Goal: Use online tool/utility

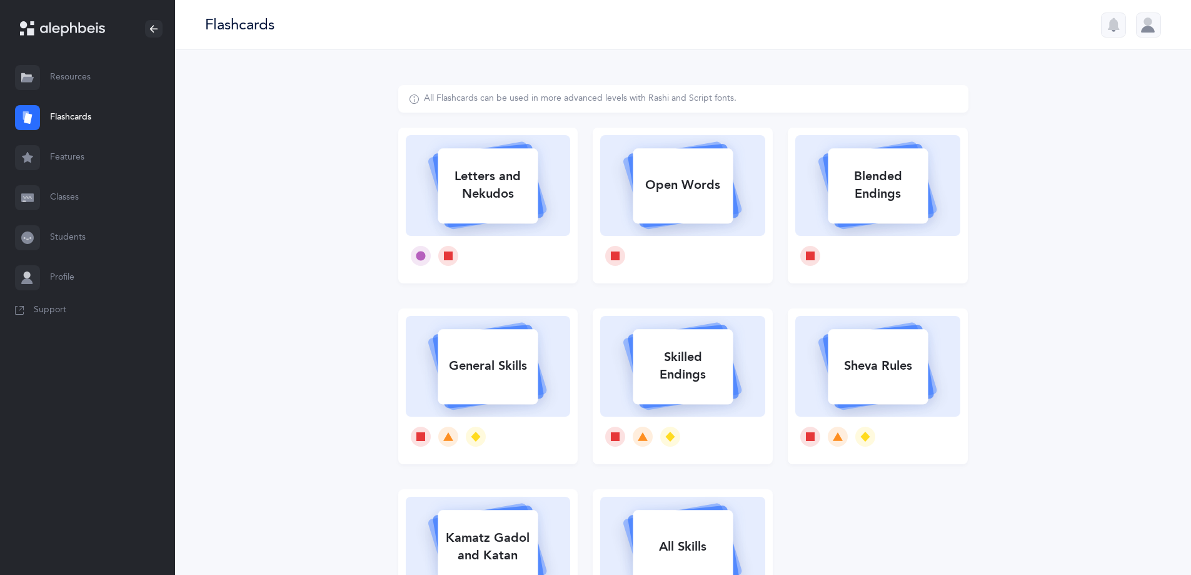
click at [869, 366] on div "Sheva Rules" at bounding box center [878, 366] width 100 height 33
select select
select select "single"
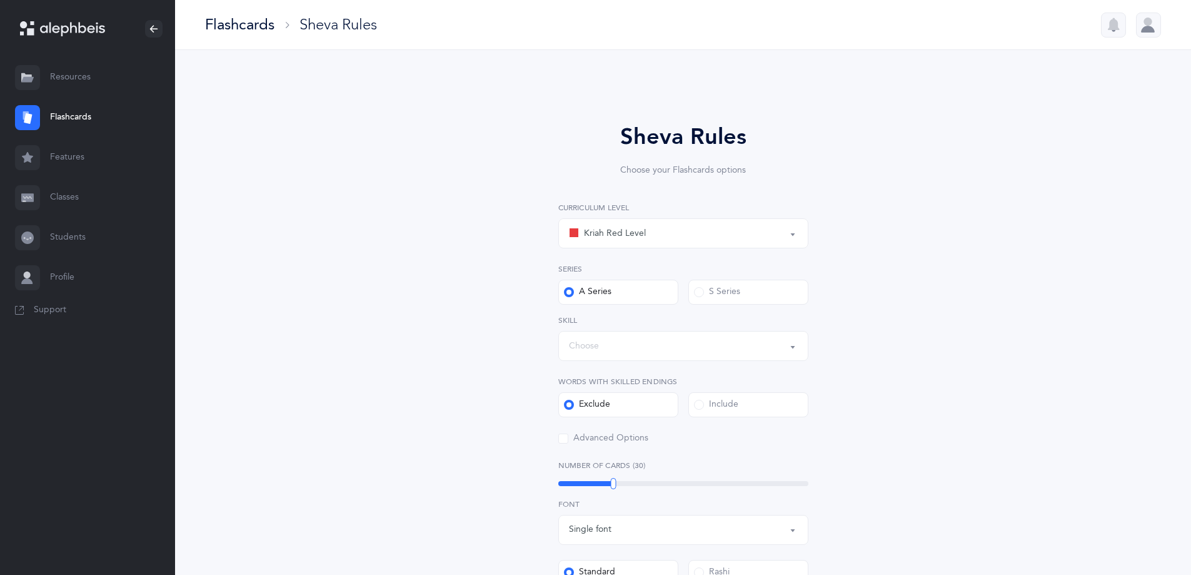
click at [675, 226] on div "Kriah Red Level" at bounding box center [683, 233] width 229 height 21
click at [655, 300] on span "Kriah Orange Level" at bounding box center [631, 295] width 76 height 11
select select "2"
drag, startPoint x: 1031, startPoint y: 233, endPoint x: 1002, endPoint y: 231, distance: 28.2
click at [1031, 232] on div "Sheva Rules Choose your Flashcards options Kriah Red Level Kriah Orange Level K…" at bounding box center [683, 497] width 1016 height 894
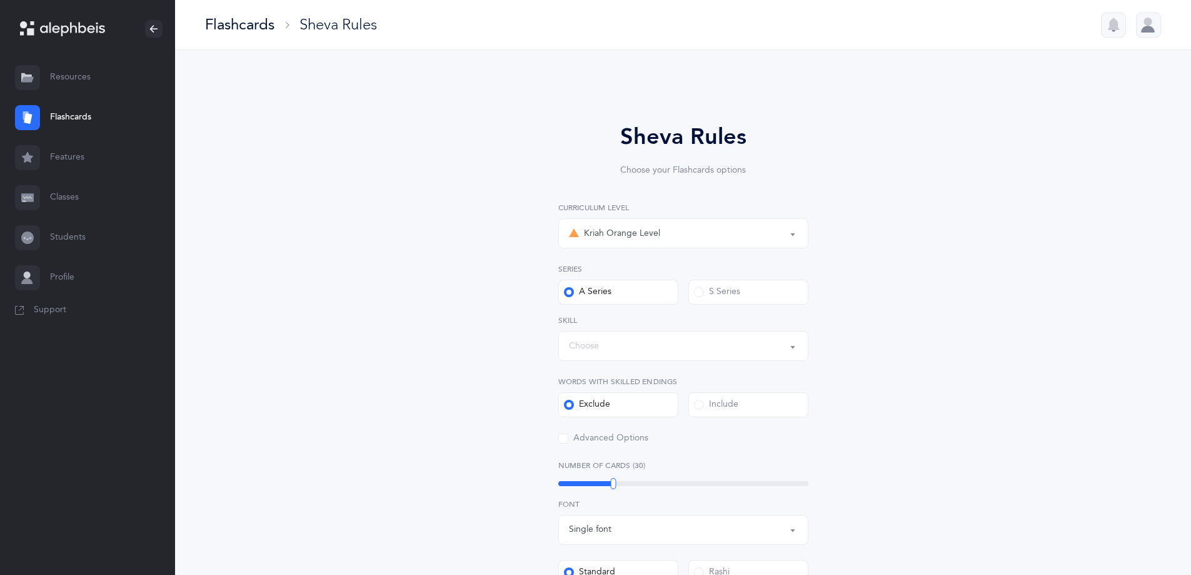
click at [740, 331] on button "Choose" at bounding box center [683, 346] width 250 height 30
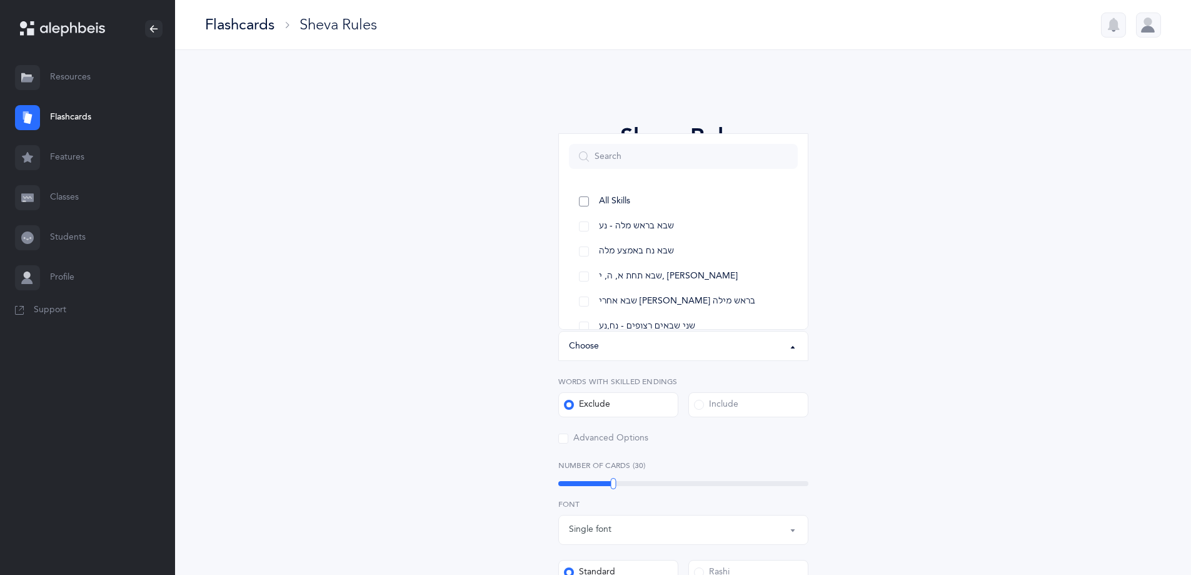
click at [660, 203] on link "All Skills" at bounding box center [683, 201] width 229 height 25
select select "12"
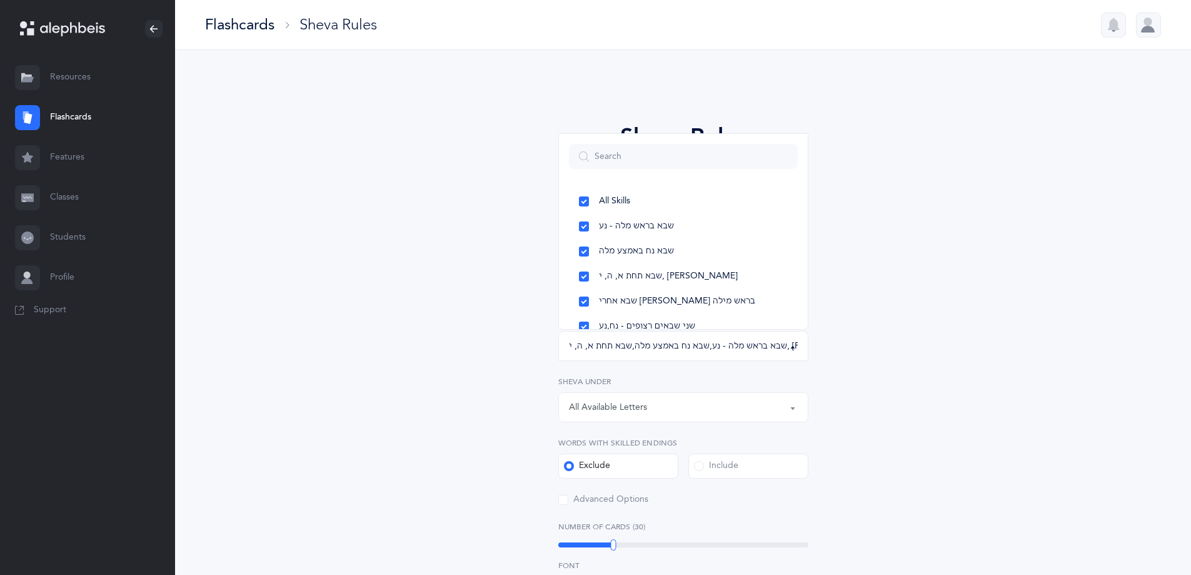
click at [863, 219] on div "Sheva Rules Choose your Flashcards options Kriah Red Level Kriah Orange Level K…" at bounding box center [683, 520] width 570 height 870
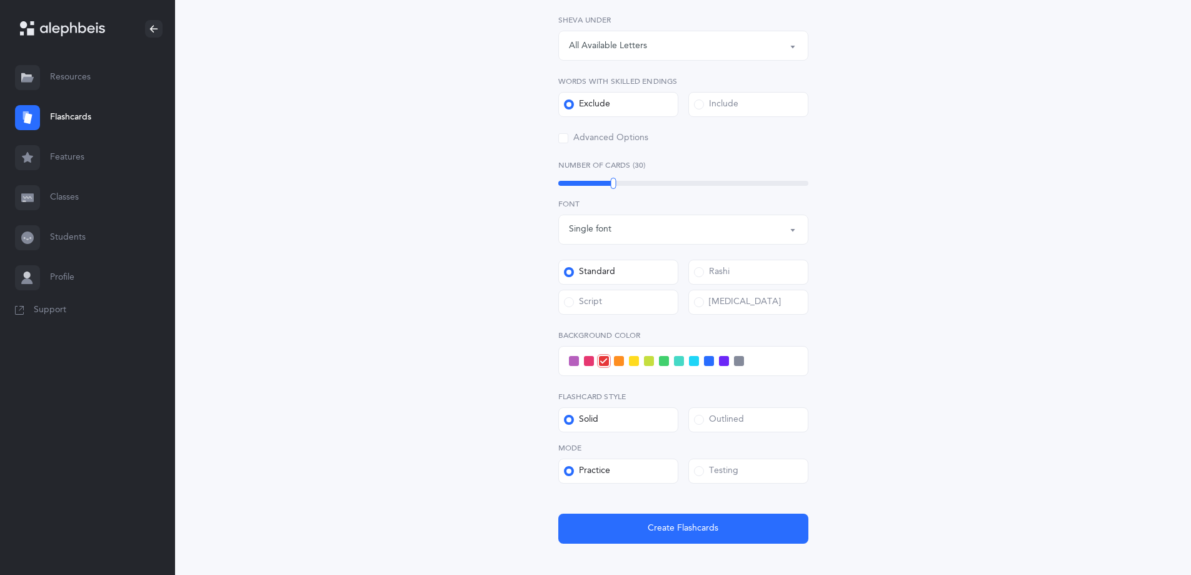
scroll to position [375, 0]
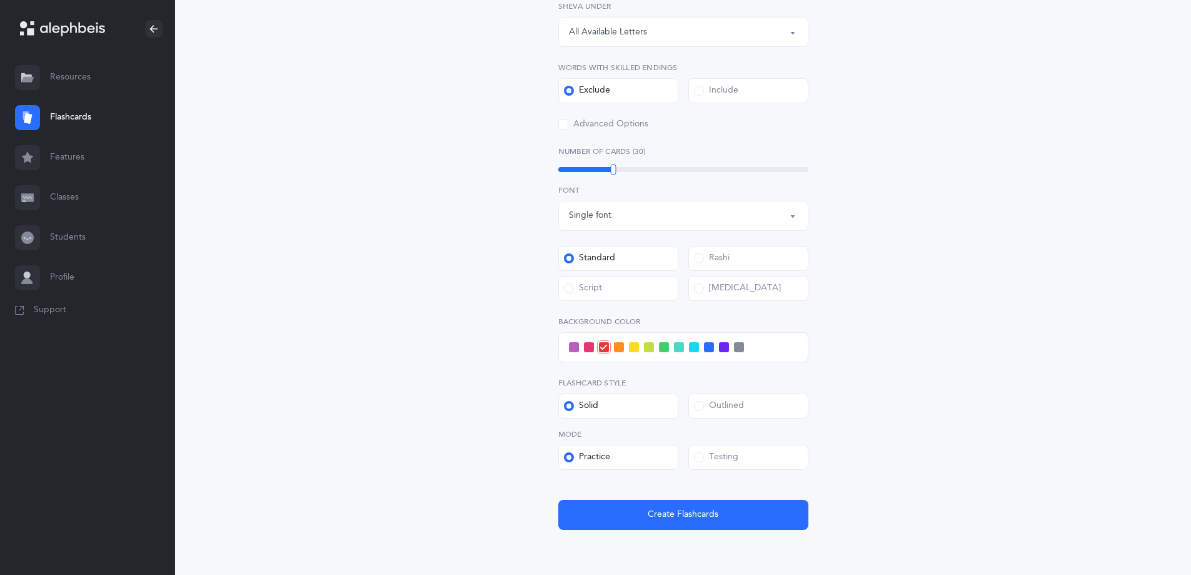
click at [663, 346] on span at bounding box center [664, 347] width 10 height 10
click at [0, 0] on input "checkbox" at bounding box center [0, 0] width 0 height 0
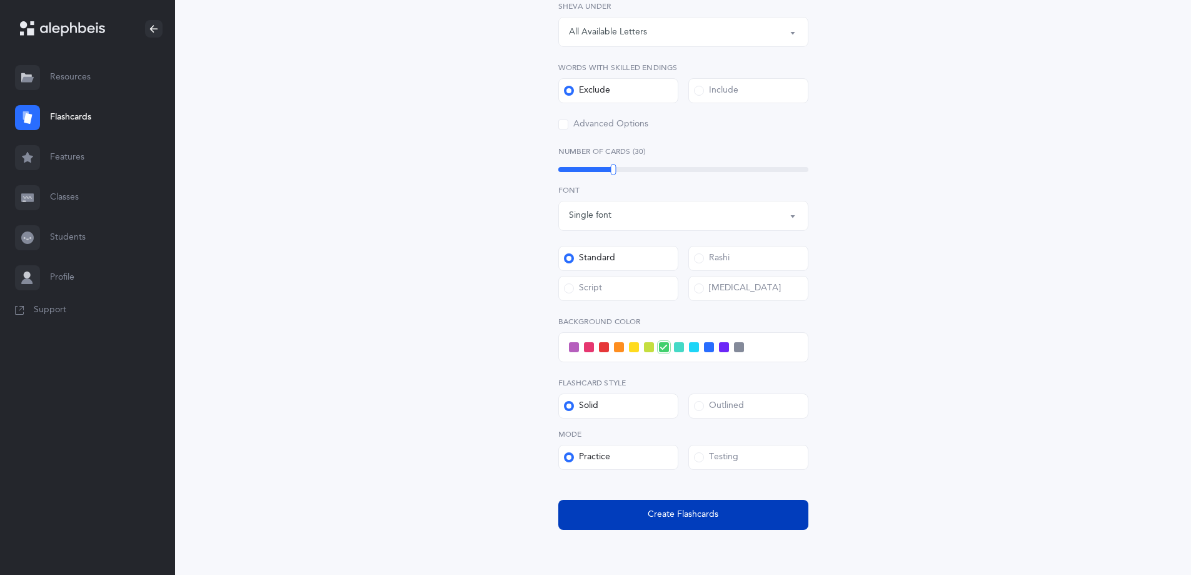
click at [675, 520] on span "Create Flashcards" at bounding box center [683, 514] width 71 height 13
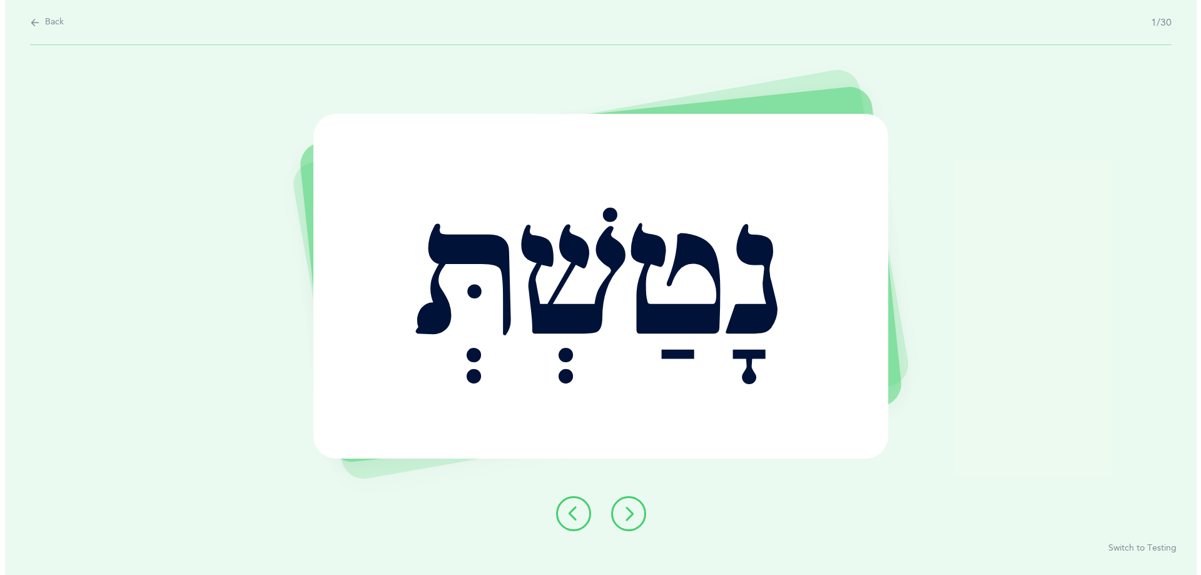
scroll to position [0, 0]
click at [628, 525] on button at bounding box center [627, 513] width 35 height 35
